Goal: Task Accomplishment & Management: Manage account settings

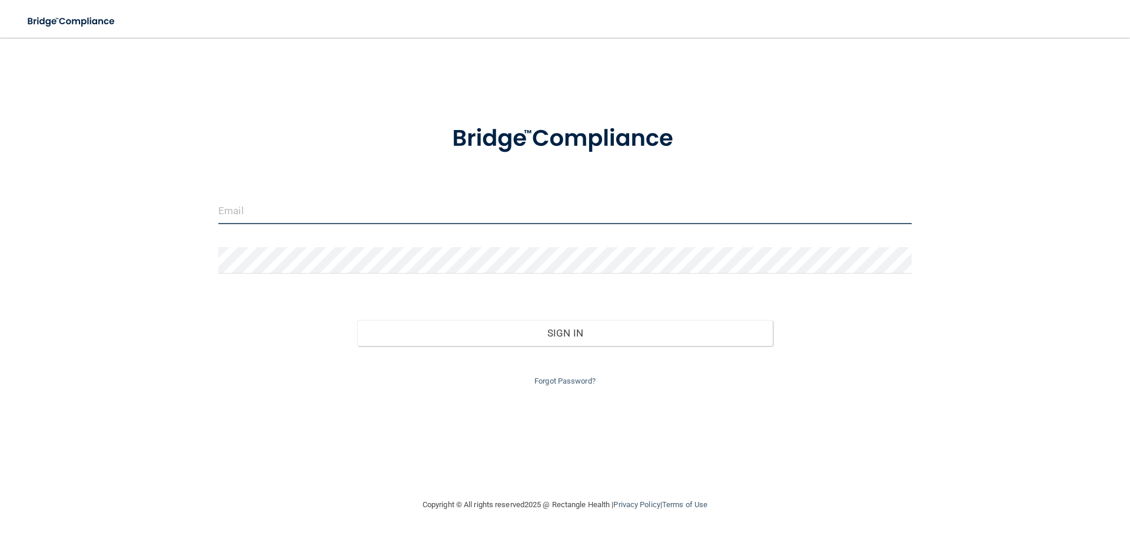
click at [275, 211] on input "email" at bounding box center [564, 211] width 693 height 26
type input "[EMAIL_ADDRESS][DOMAIN_NAME]"
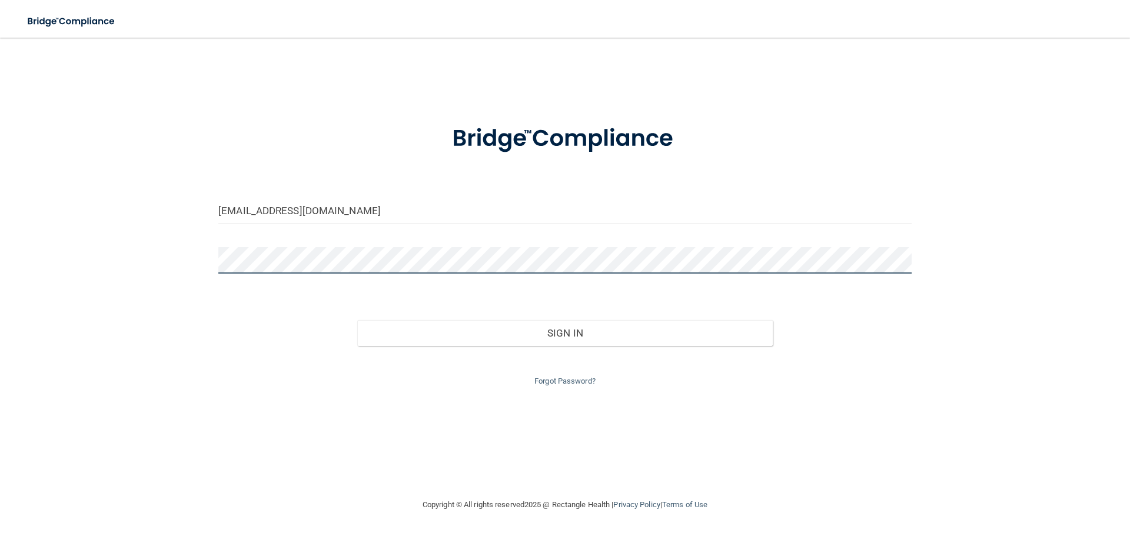
click at [357, 320] on button "Sign In" at bounding box center [565, 333] width 416 height 26
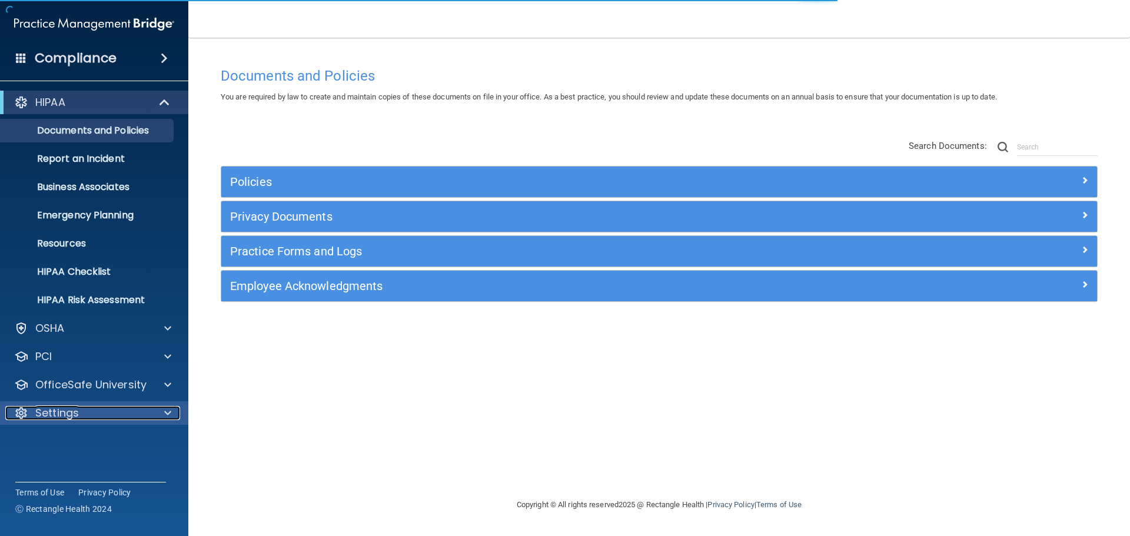
click at [169, 416] on span at bounding box center [167, 413] width 7 height 14
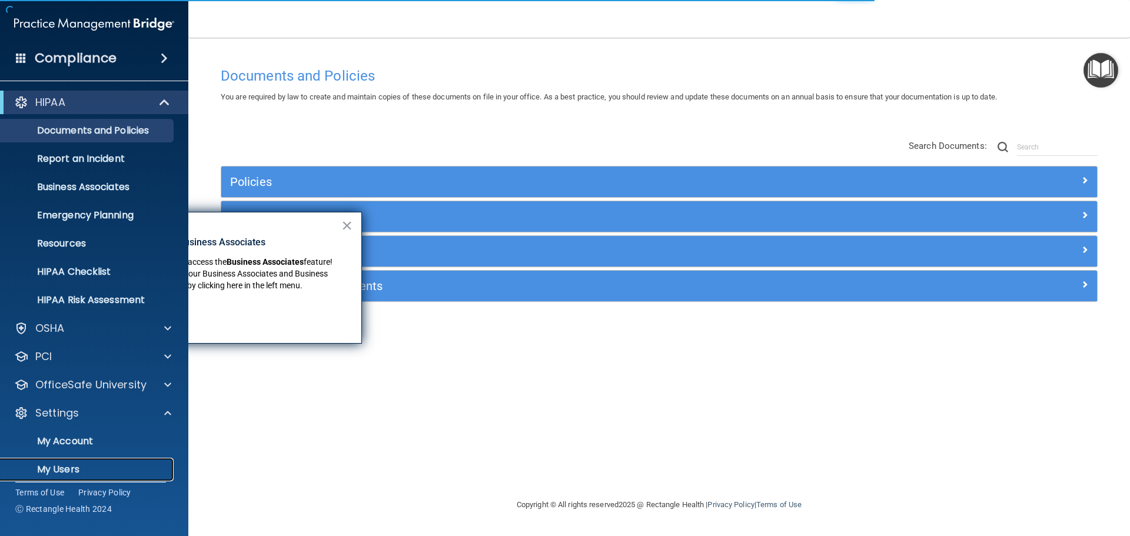
click at [81, 463] on link "My Users" at bounding box center [80, 470] width 185 height 24
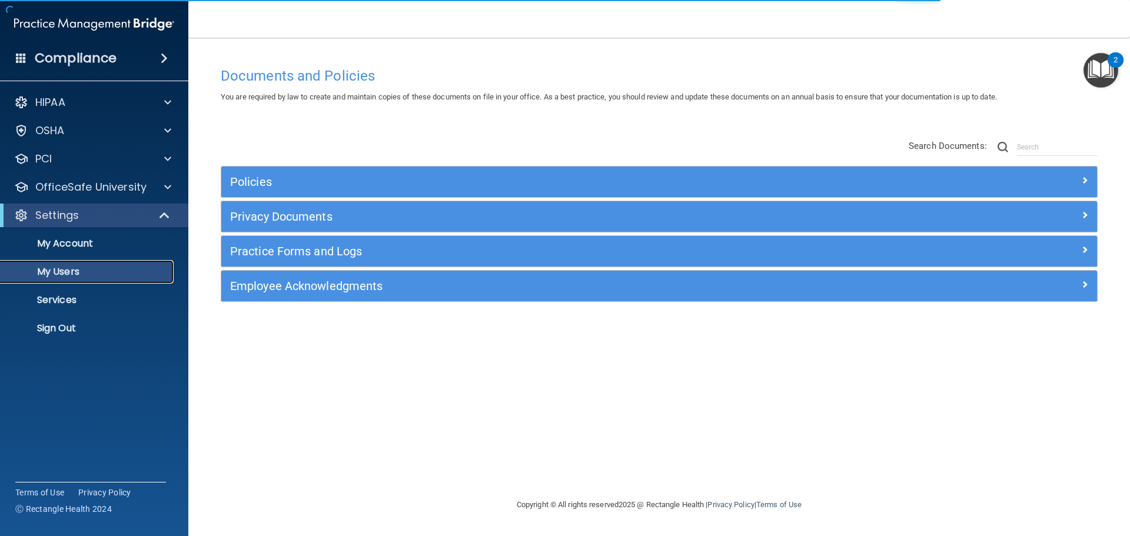
select select "20"
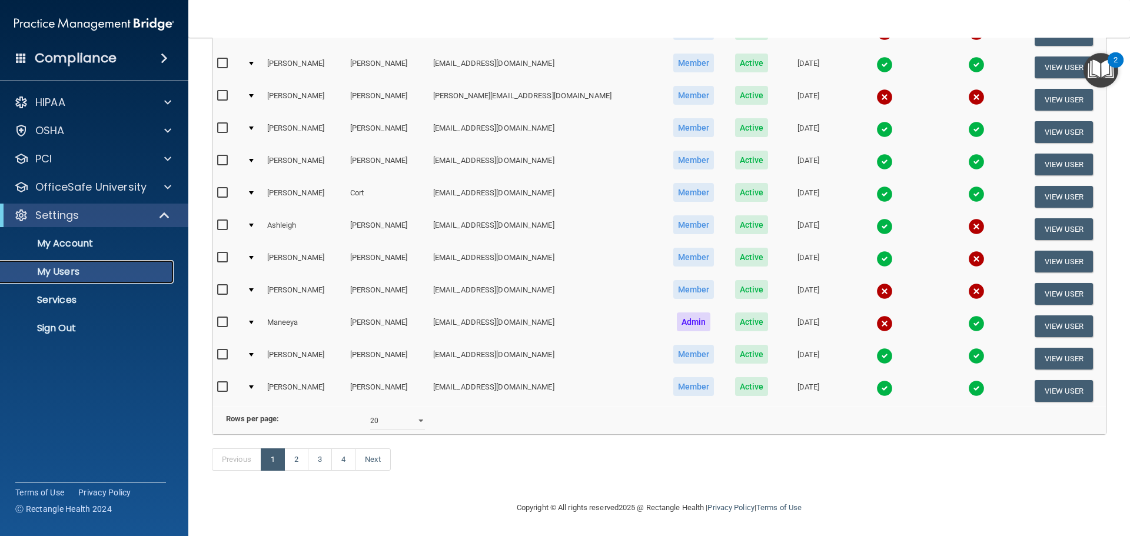
scroll to position [438, 0]
click at [291, 457] on link "2" at bounding box center [296, 459] width 24 height 22
select select "20"
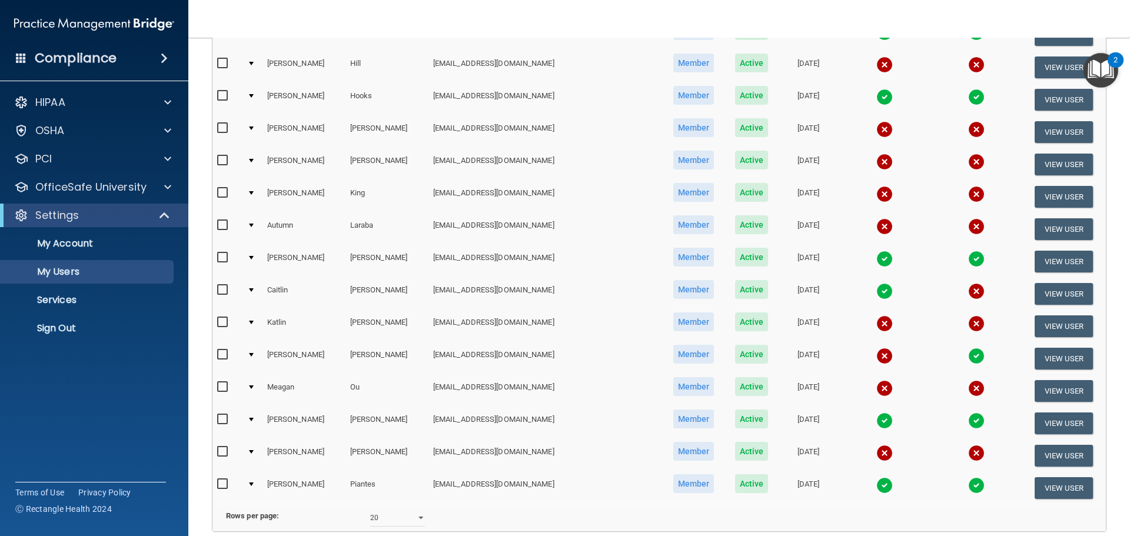
scroll to position [438, 0]
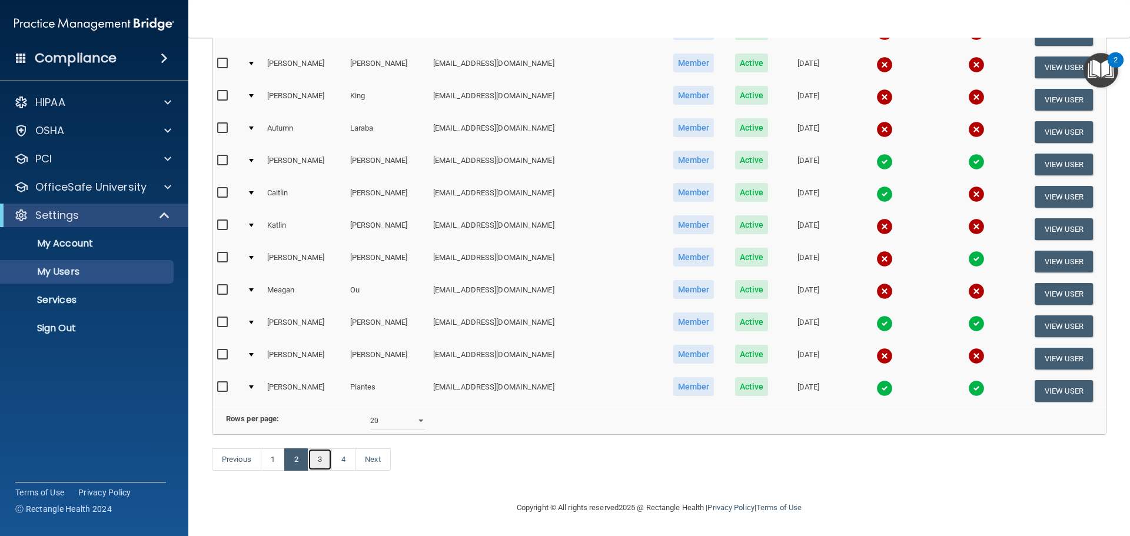
click at [322, 460] on link "3" at bounding box center [320, 459] width 24 height 22
select select "20"
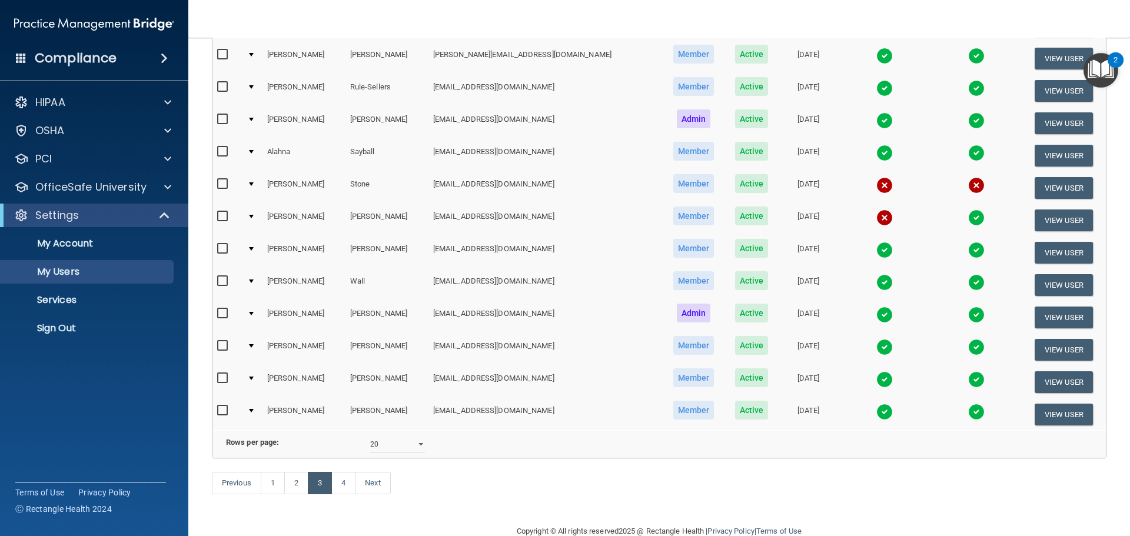
scroll to position [438, 0]
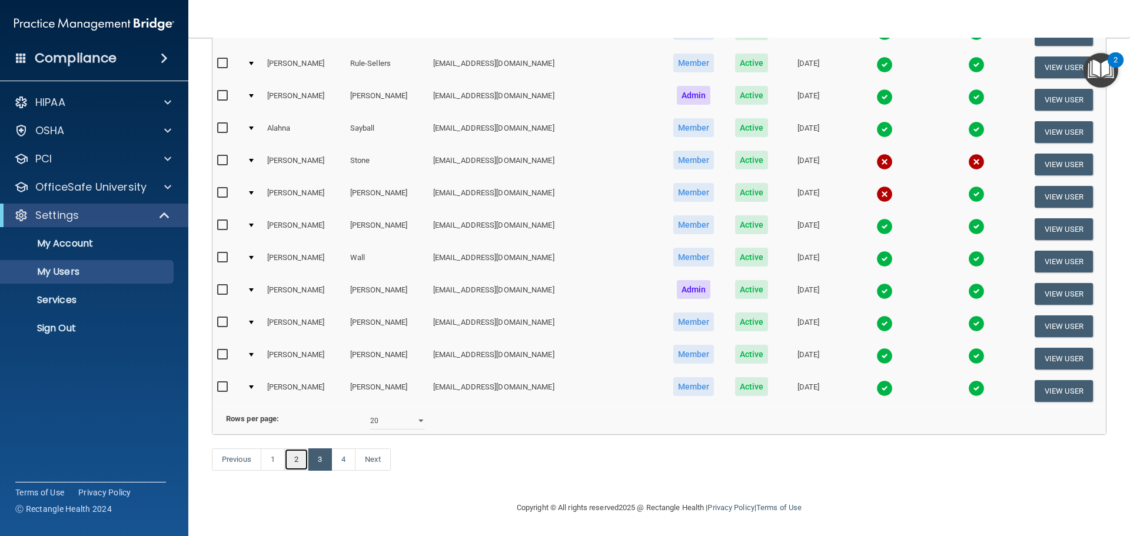
click at [295, 454] on link "2" at bounding box center [296, 459] width 24 height 22
select select "20"
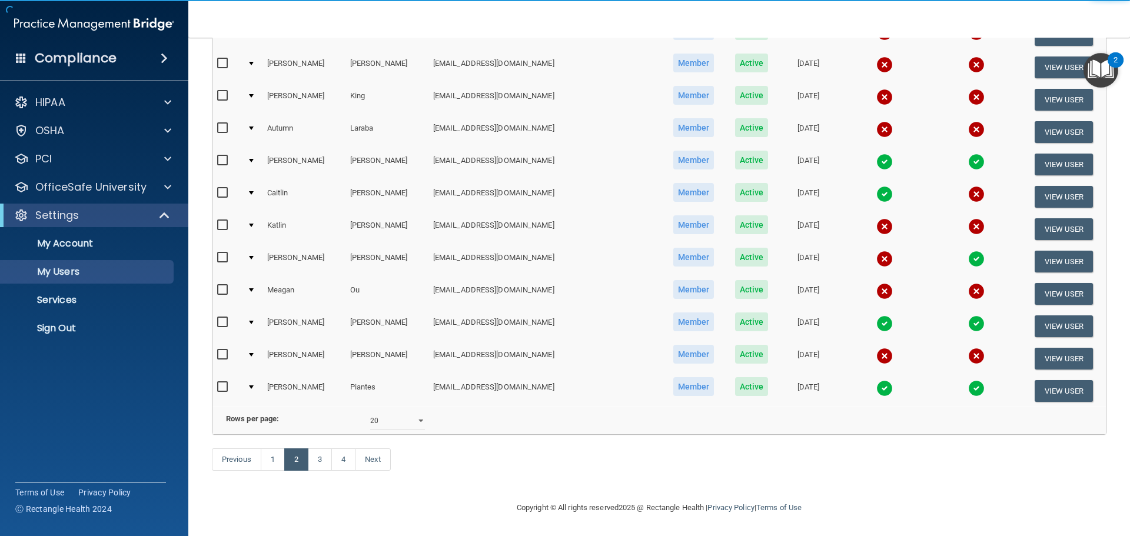
scroll to position [438, 0]
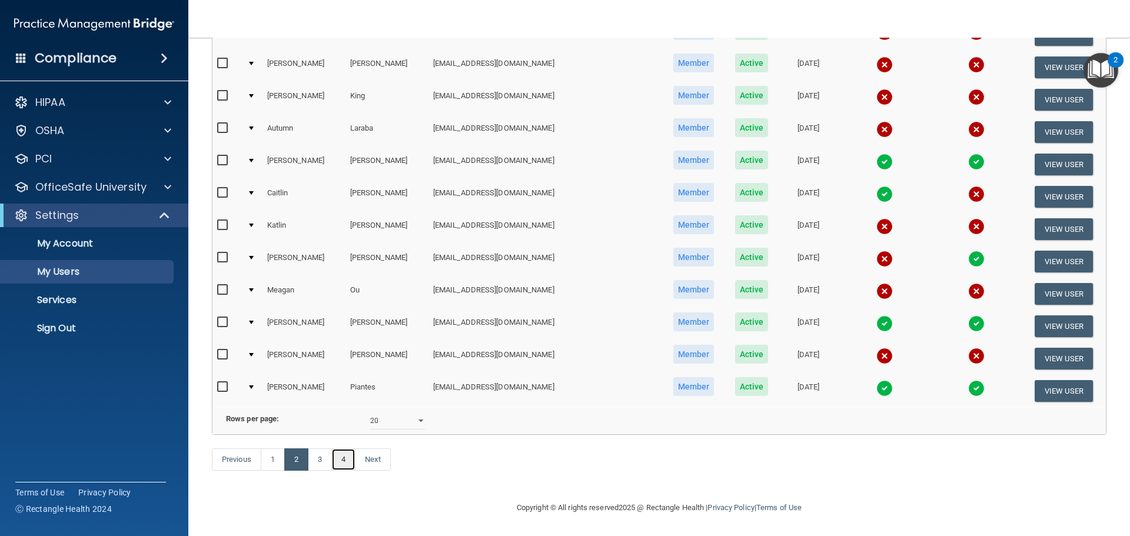
click at [350, 460] on link "4" at bounding box center [343, 459] width 24 height 22
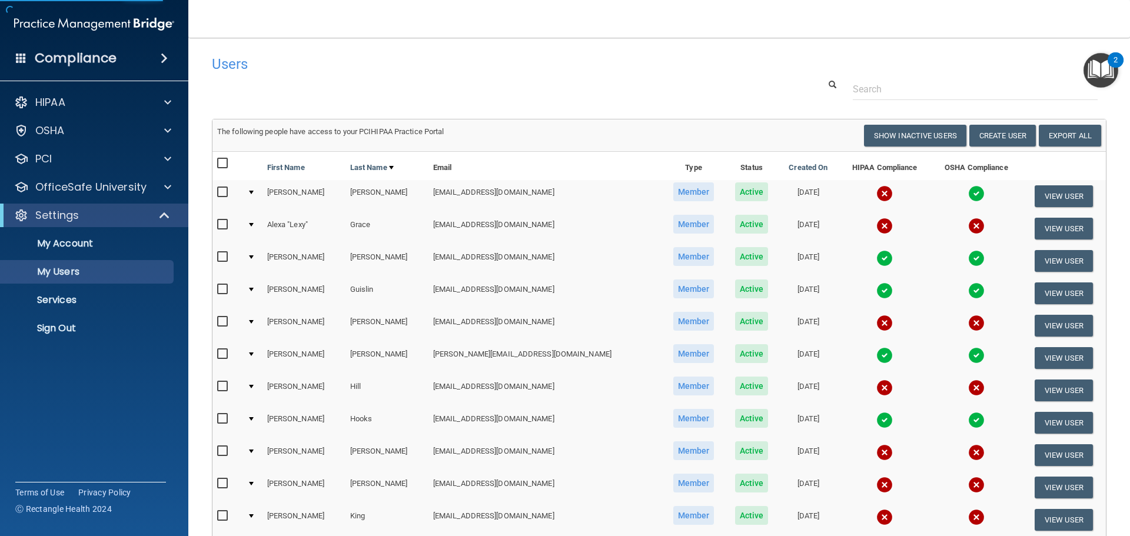
select select "20"
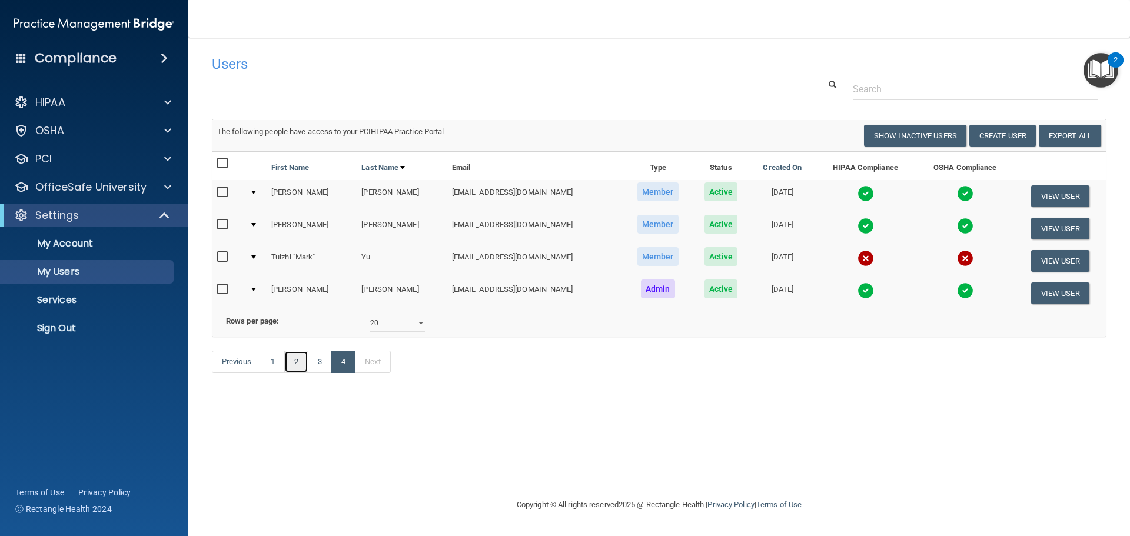
click at [304, 373] on link "2" at bounding box center [296, 362] width 24 height 22
select select "20"
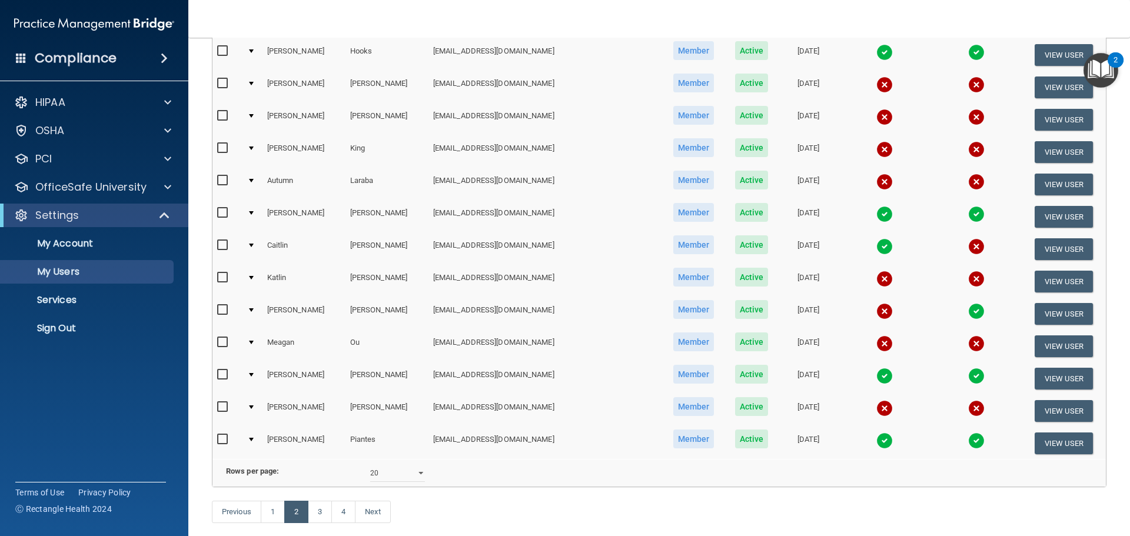
scroll to position [144, 0]
